Goal: Check status: Check status

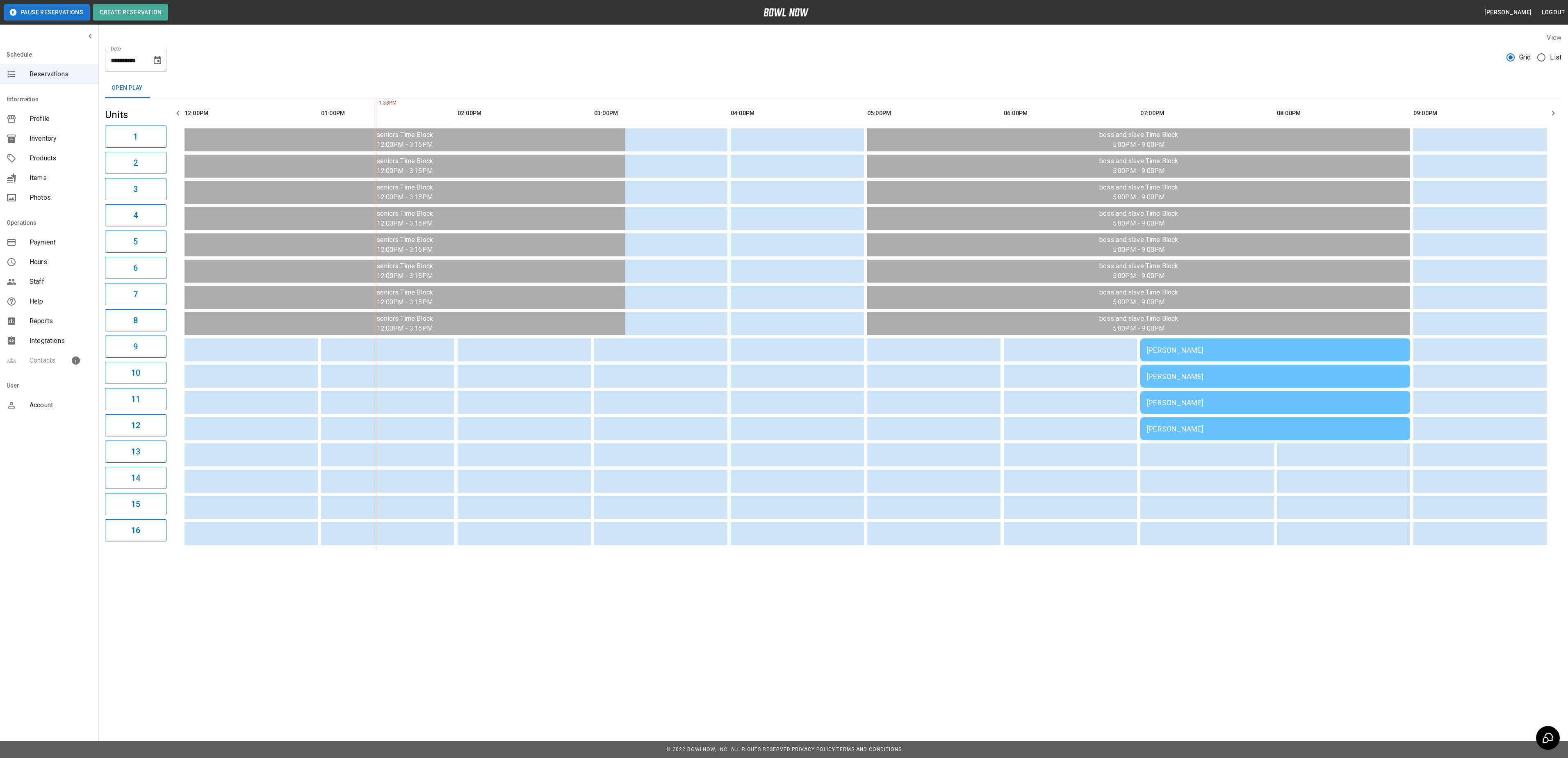
click at [1250, 349] on div "[PERSON_NAME]" at bounding box center [1275, 350] width 257 height 9
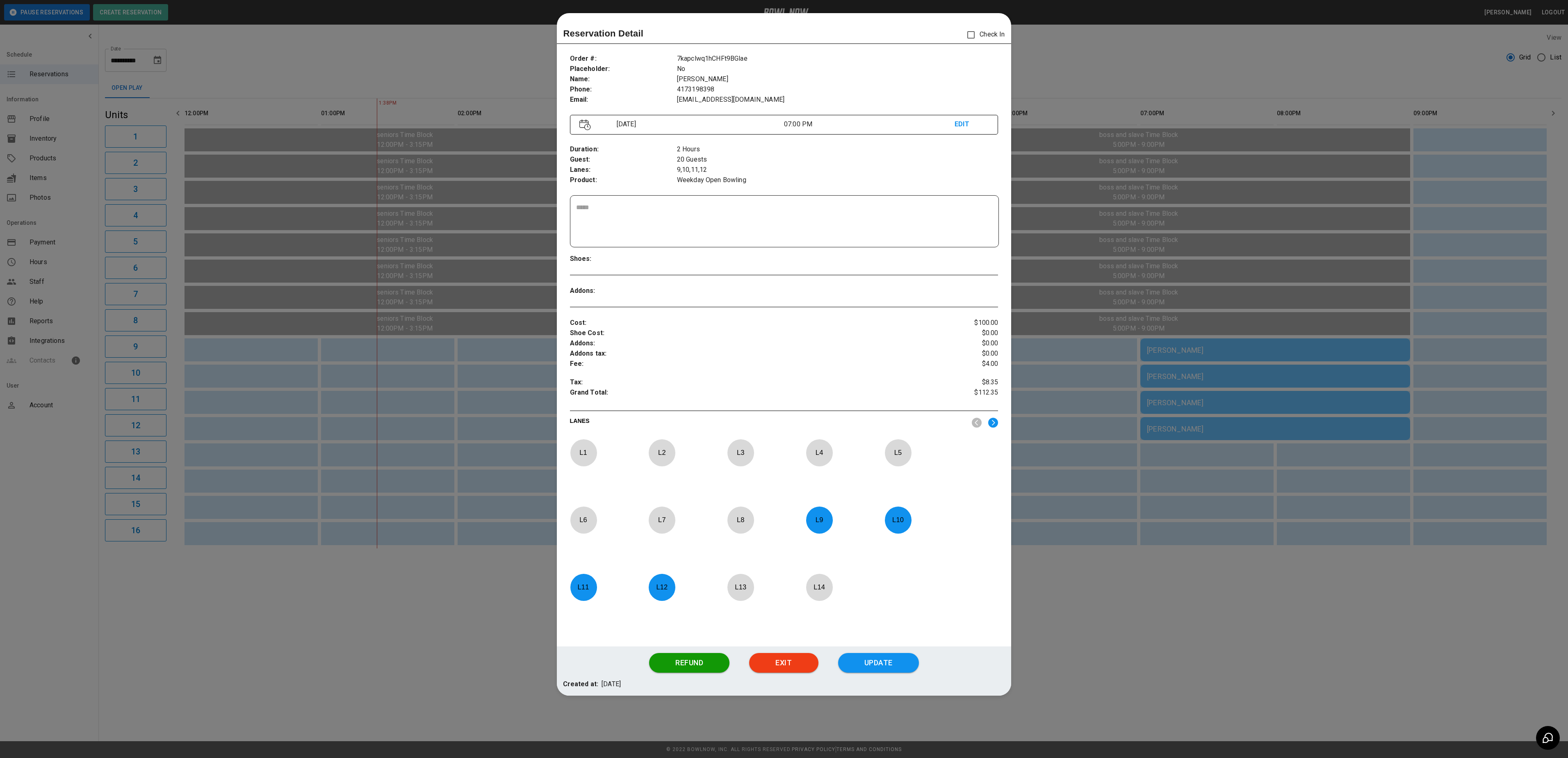
click at [1089, 86] on div at bounding box center [784, 379] width 1568 height 758
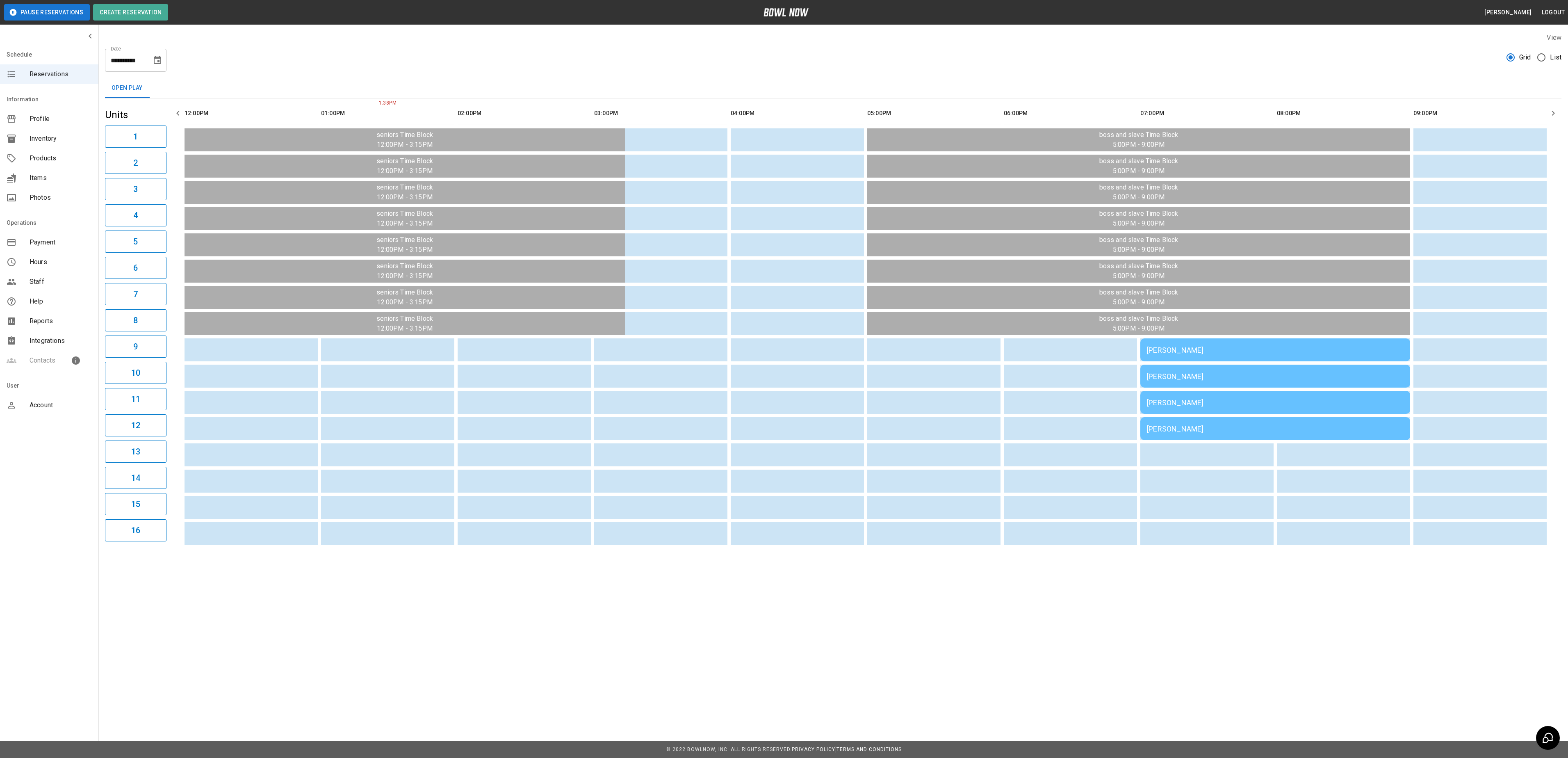
click at [1215, 353] on div "[PERSON_NAME]" at bounding box center [1275, 350] width 257 height 9
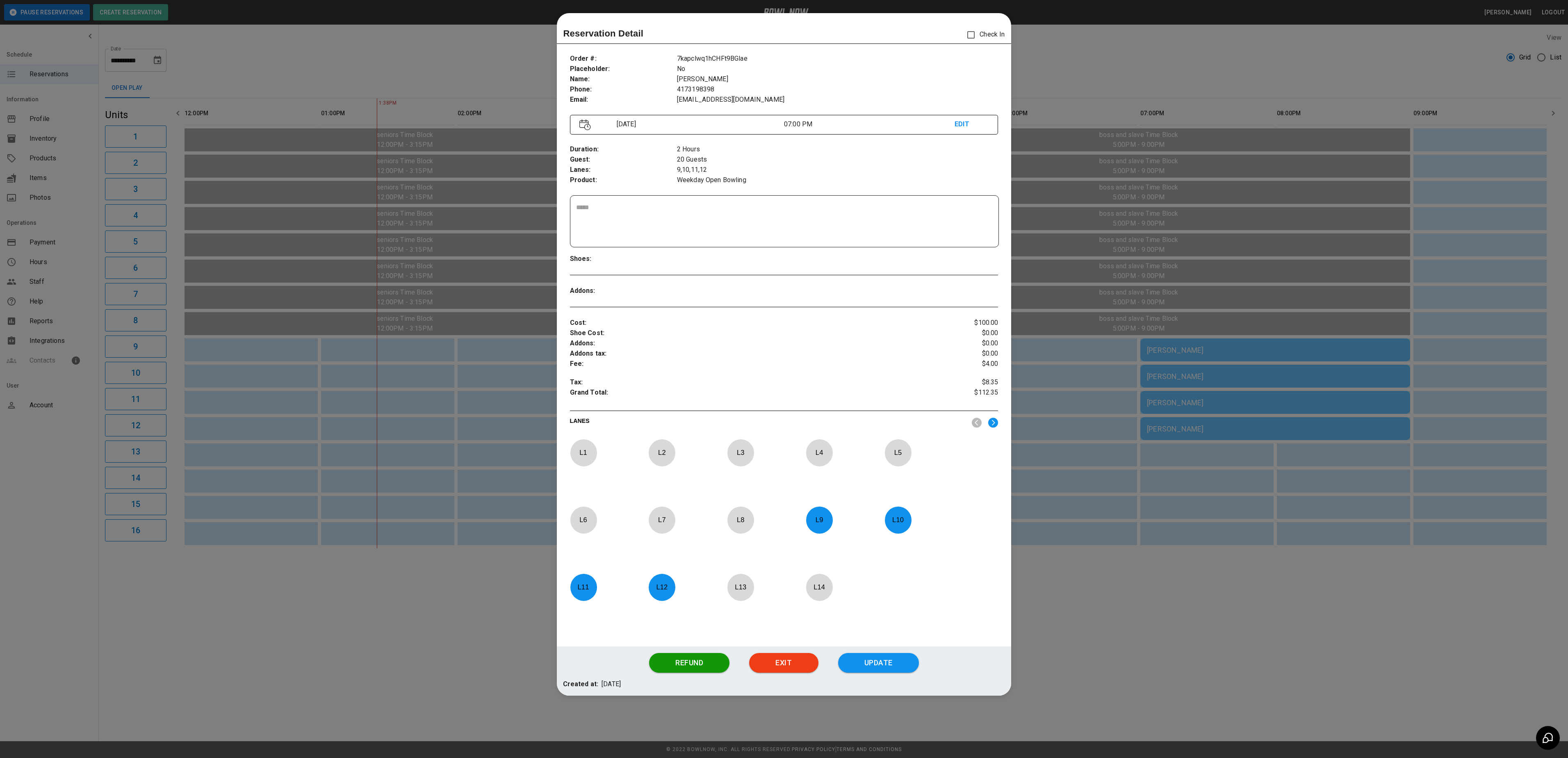
click at [1254, 64] on div at bounding box center [784, 379] width 1568 height 758
